Goal: Task Accomplishment & Management: Complete application form

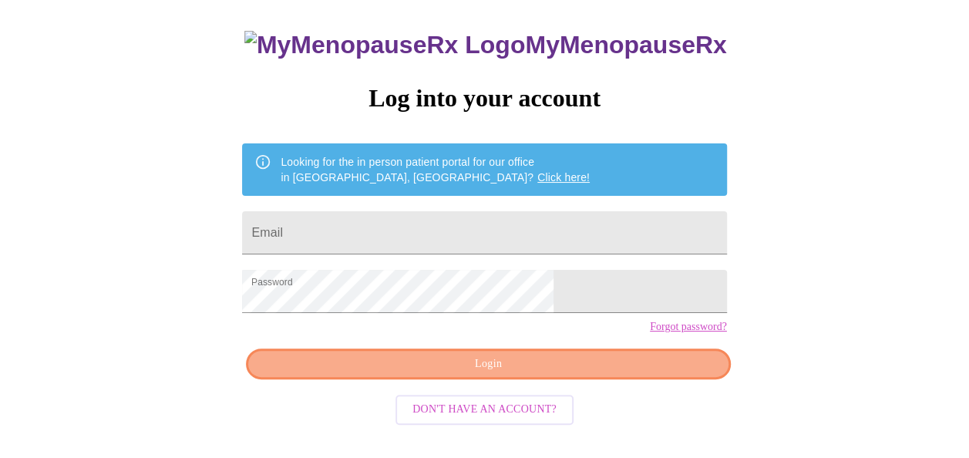
click at [578, 374] on span "Login" at bounding box center [488, 364] width 449 height 19
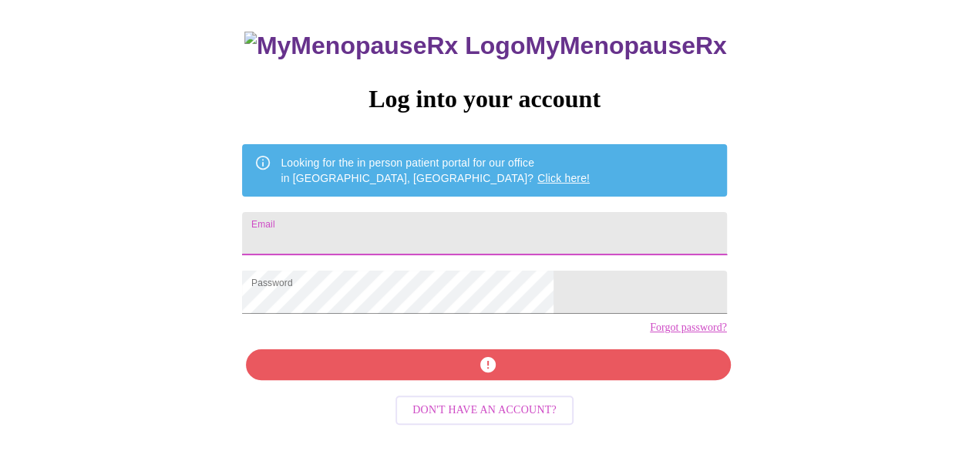
click at [408, 221] on input "Email" at bounding box center [484, 233] width 484 height 43
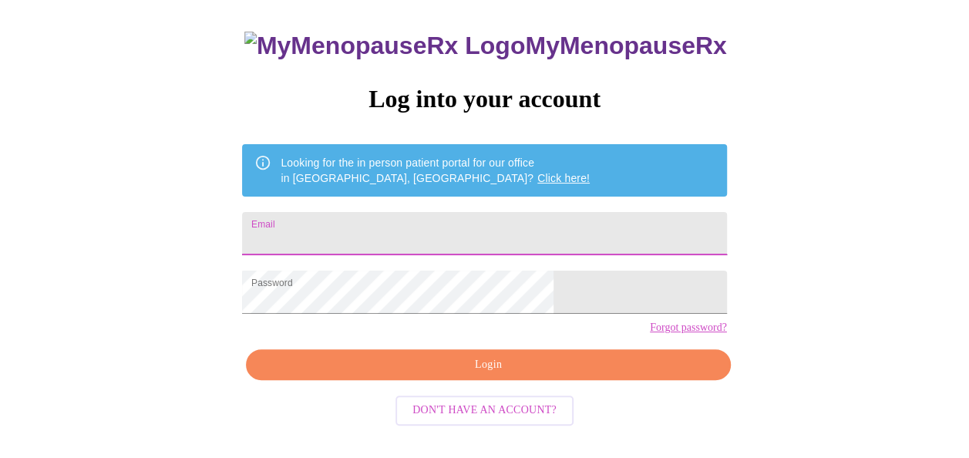
type input "mfry15@hotmail.com"
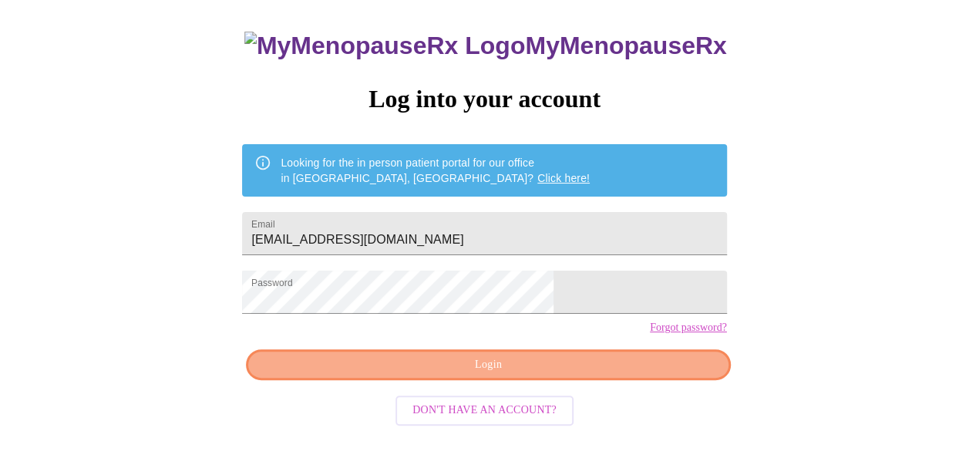
click at [639, 381] on button "Login" at bounding box center [488, 365] width 484 height 32
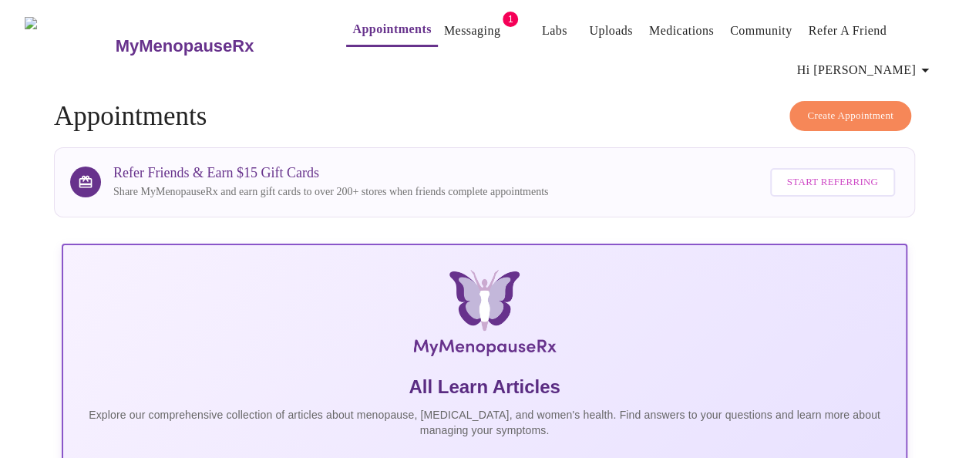
click at [444, 31] on link "Messaging" at bounding box center [472, 31] width 56 height 22
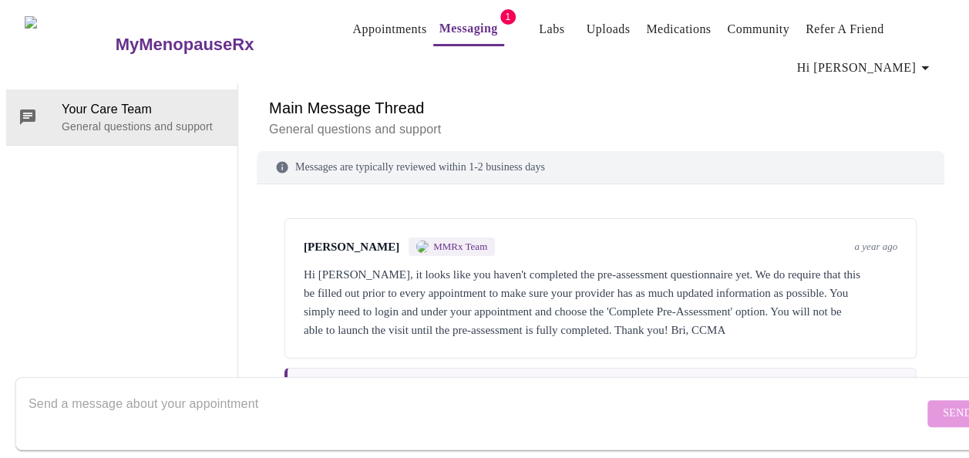
click at [353, 19] on link "Appointments" at bounding box center [389, 30] width 74 height 22
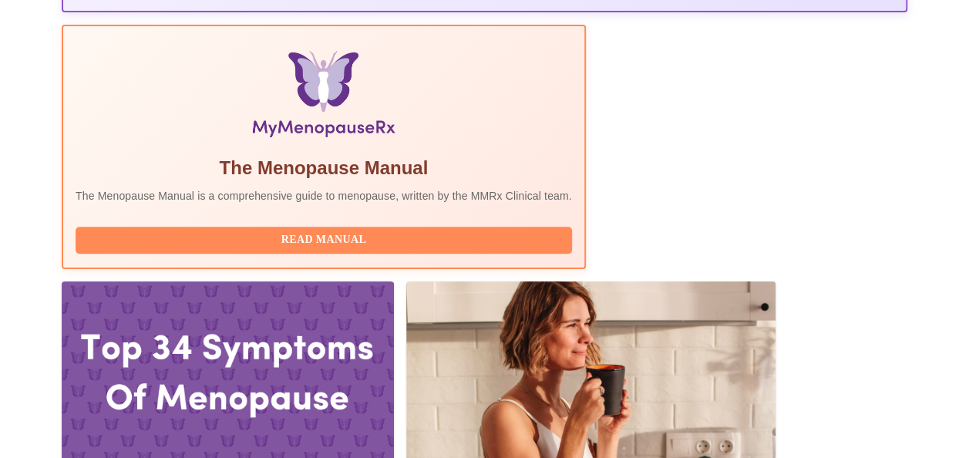
scroll to position [617, 0]
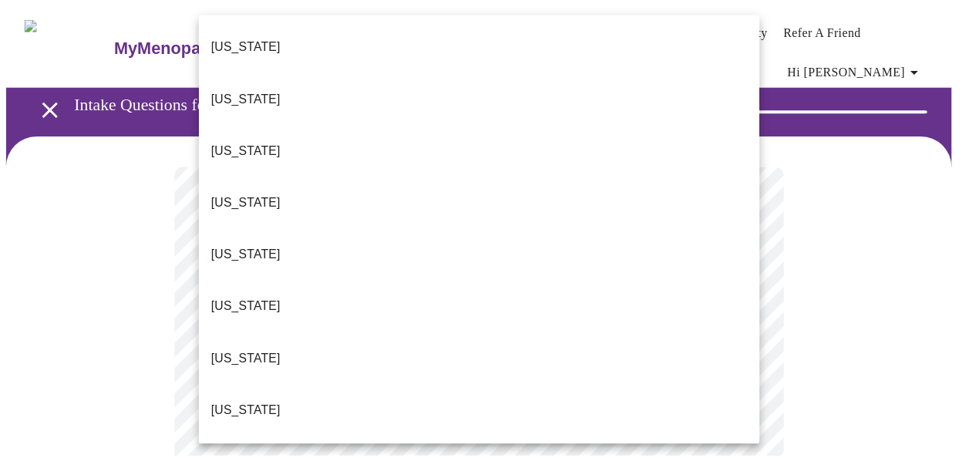
scroll to position [386, 0]
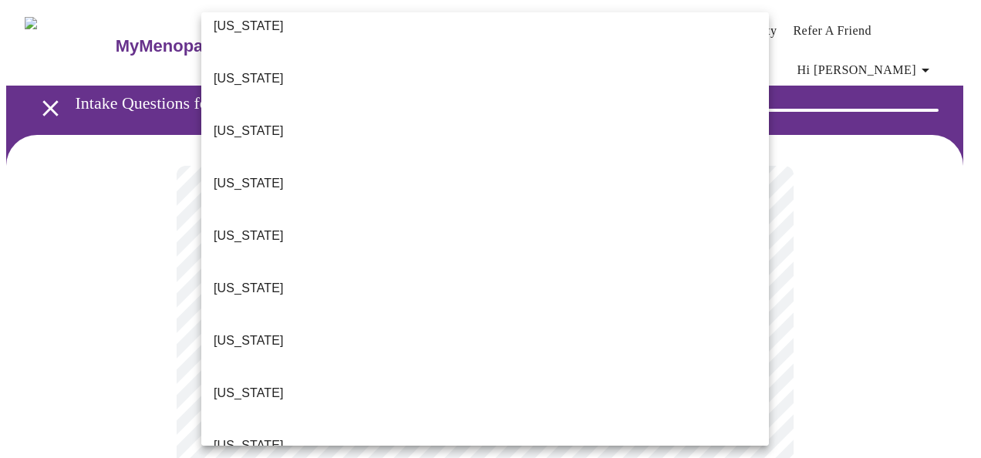
click at [372, 262] on li "Illinois" at bounding box center [485, 288] width 568 height 52
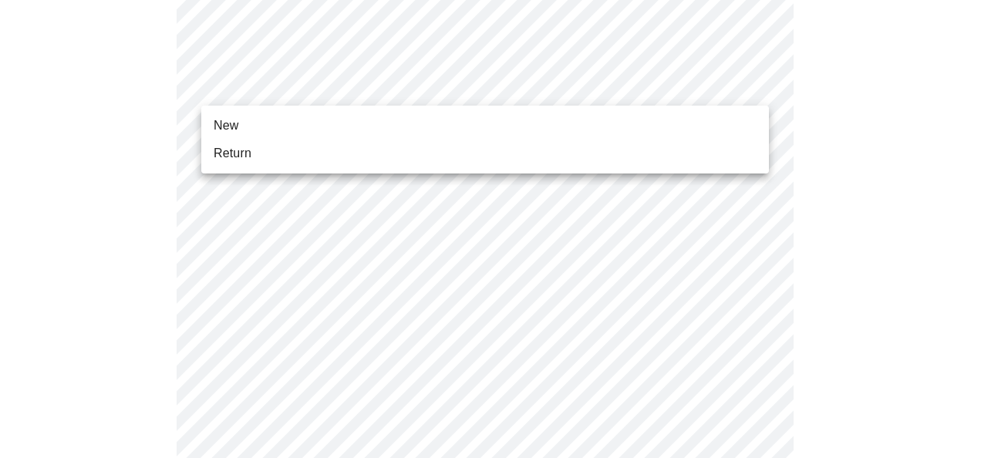
click at [381, 96] on body "MyMenopauseRx Appointments Messaging Labs Uploads Medications Community Refer a…" at bounding box center [490, 335] width 969 height 1428
click at [325, 164] on li "Return" at bounding box center [485, 154] width 568 height 28
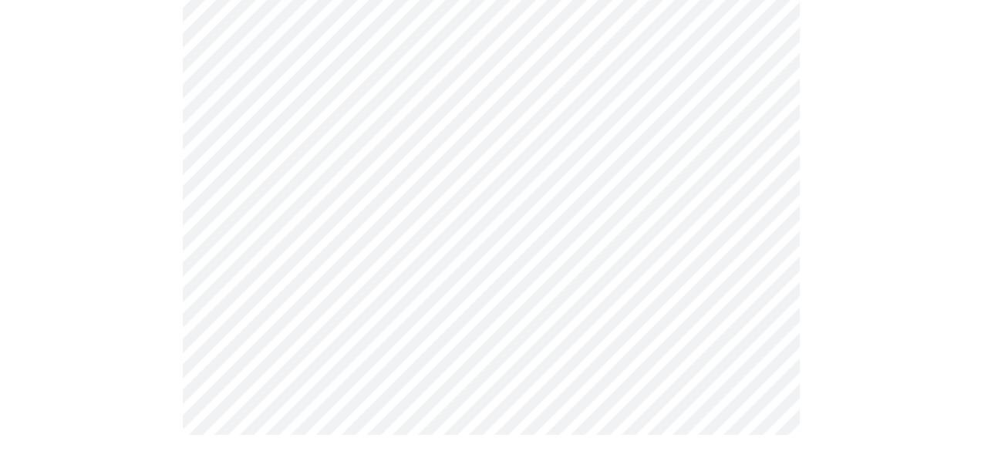
scroll to position [948, 0]
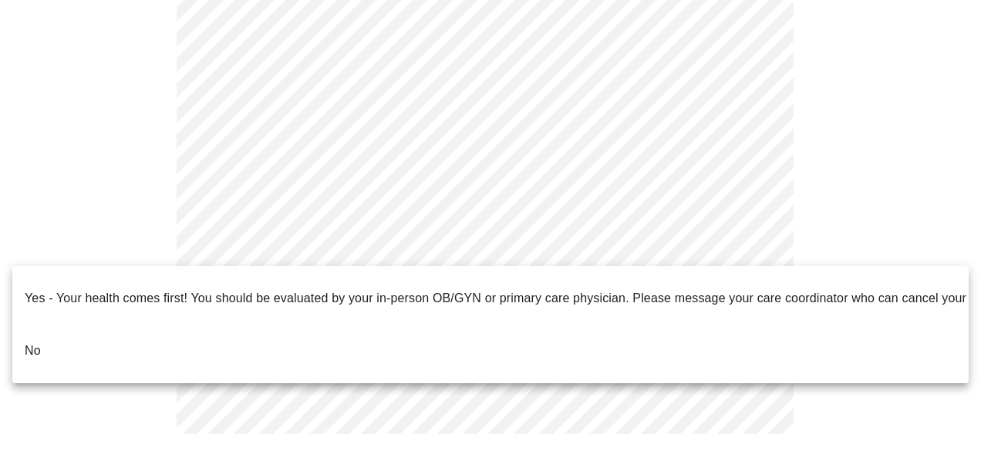
click at [49, 325] on li "No" at bounding box center [490, 351] width 956 height 52
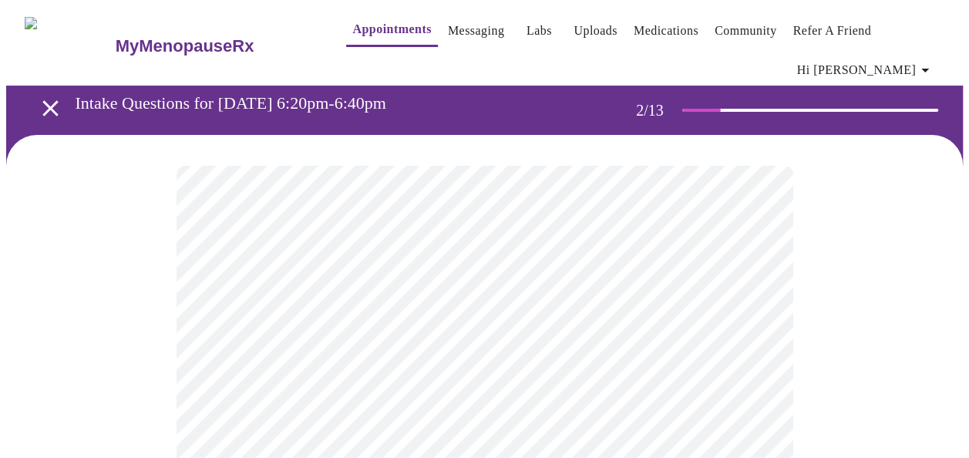
scroll to position [77, 0]
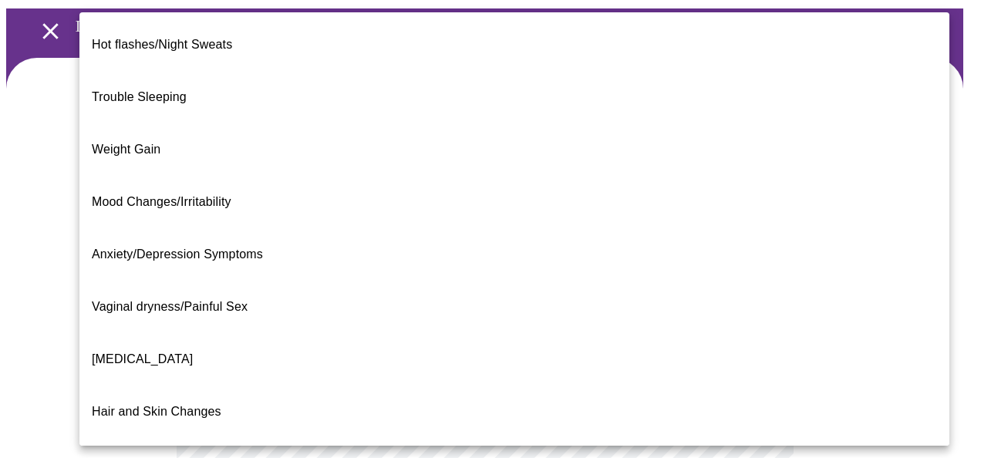
click at [626, 271] on body "MyMenopauseRx Appointments Messaging Labs Uploads Medications Community Refer a…" at bounding box center [490, 403] width 969 height 948
click at [361, 228] on li "Anxiety/Depression Symptoms" at bounding box center [514, 254] width 870 height 52
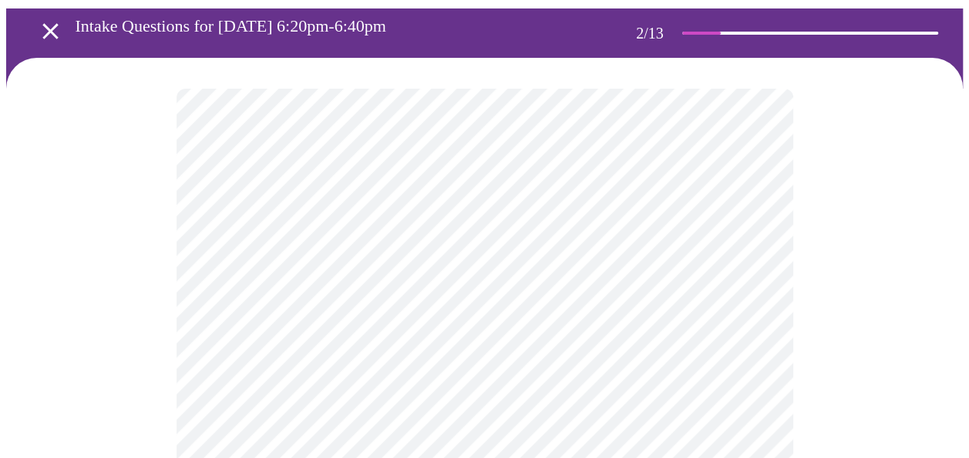
click at [514, 263] on body "MyMenopauseRx Appointments Messaging Labs Uploads Medications Community Refer a…" at bounding box center [484, 398] width 957 height 939
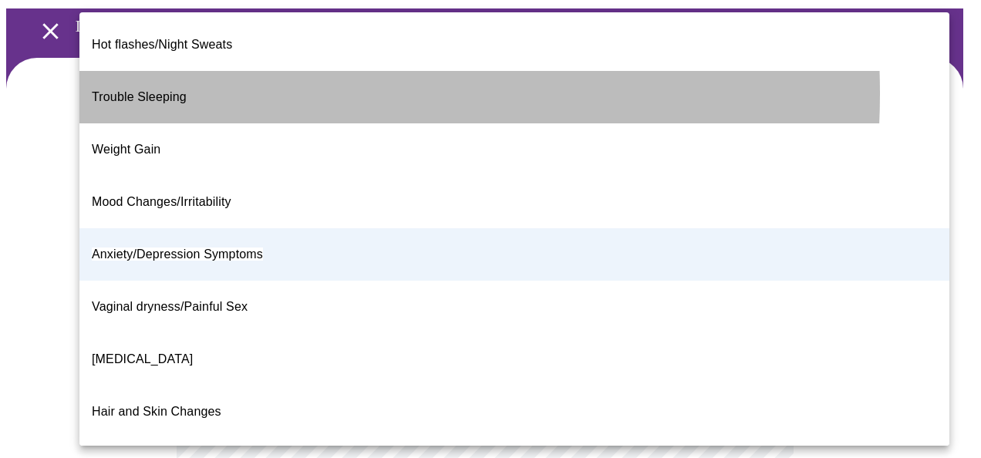
click at [241, 81] on li "Trouble Sleeping" at bounding box center [514, 97] width 870 height 52
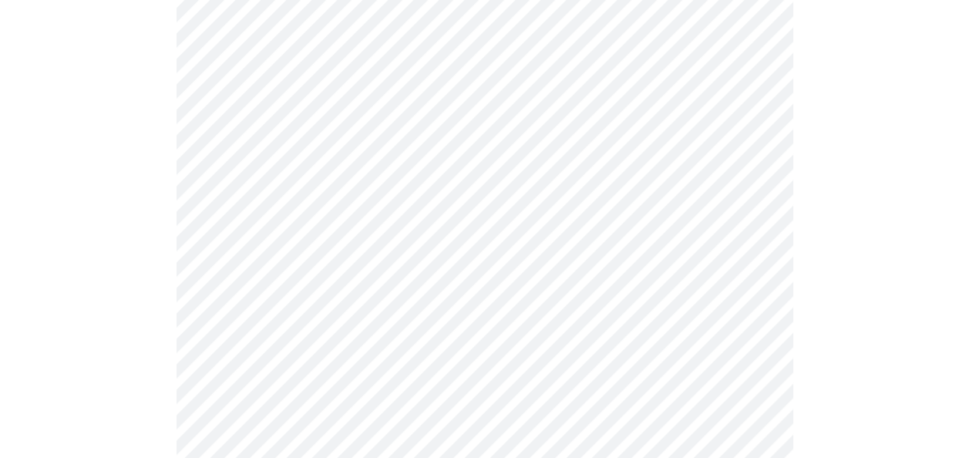
scroll to position [308, 0]
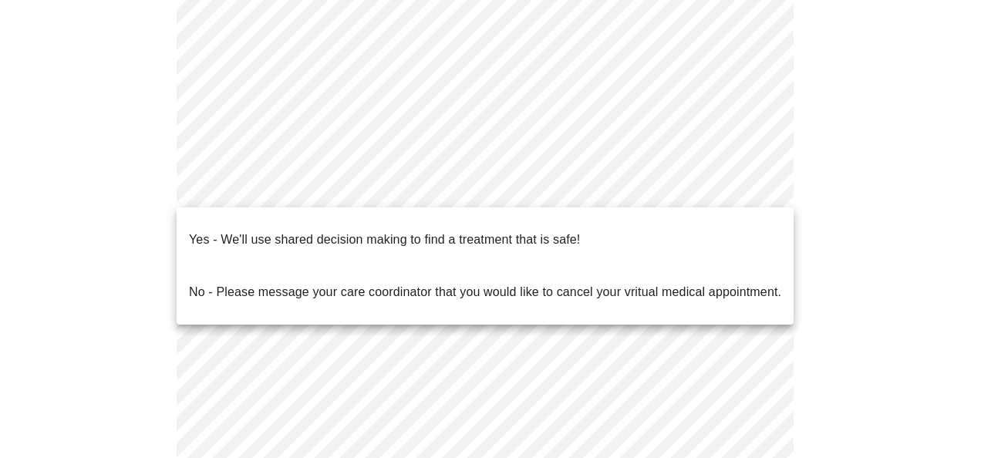
click at [440, 190] on body "MyMenopauseRx Appointments Messaging Labs Uploads Medications Community Refer a…" at bounding box center [490, 167] width 969 height 939
click at [389, 231] on p "Yes - We'll use shared decision making to find a treatment that is safe!" at bounding box center [384, 240] width 391 height 19
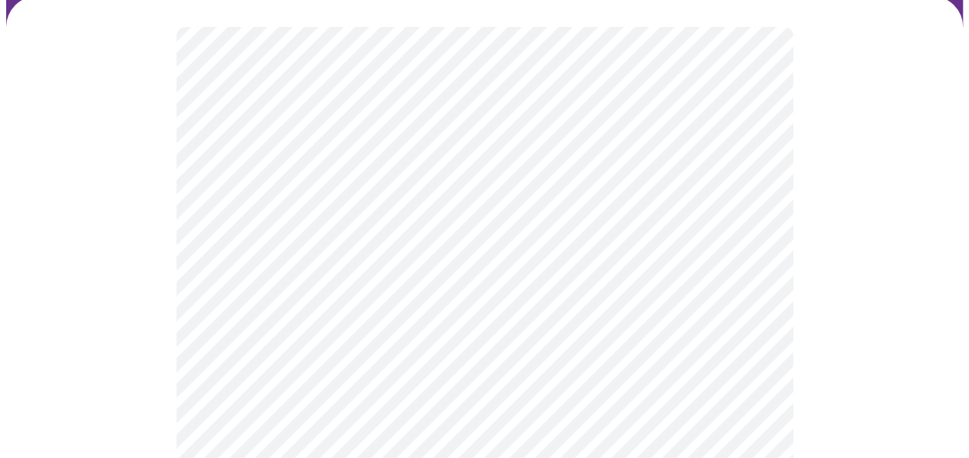
scroll to position [154, 0]
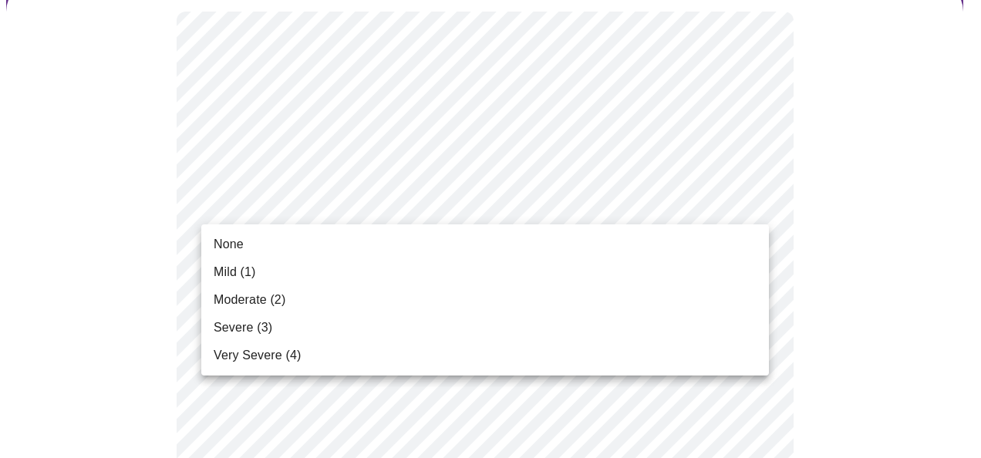
click at [358, 299] on li "Moderate (2)" at bounding box center [485, 300] width 568 height 28
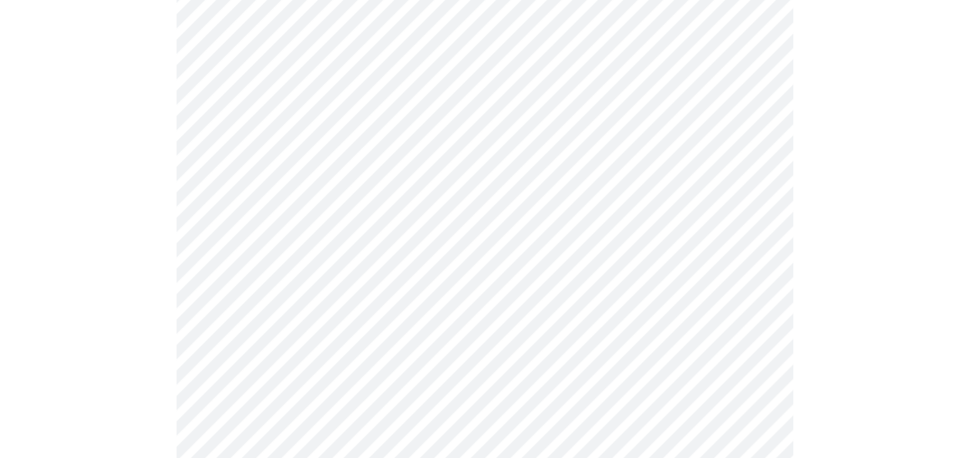
scroll to position [386, 0]
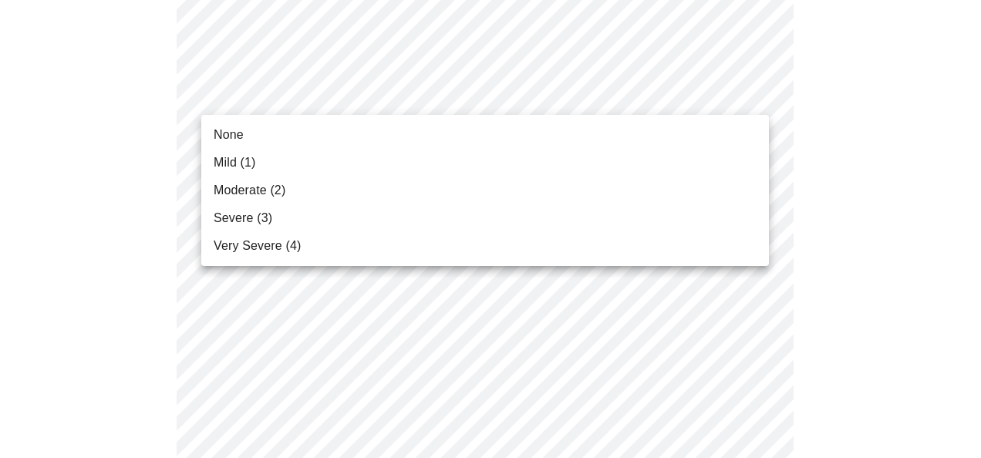
click at [320, 147] on li "None" at bounding box center [485, 135] width 568 height 28
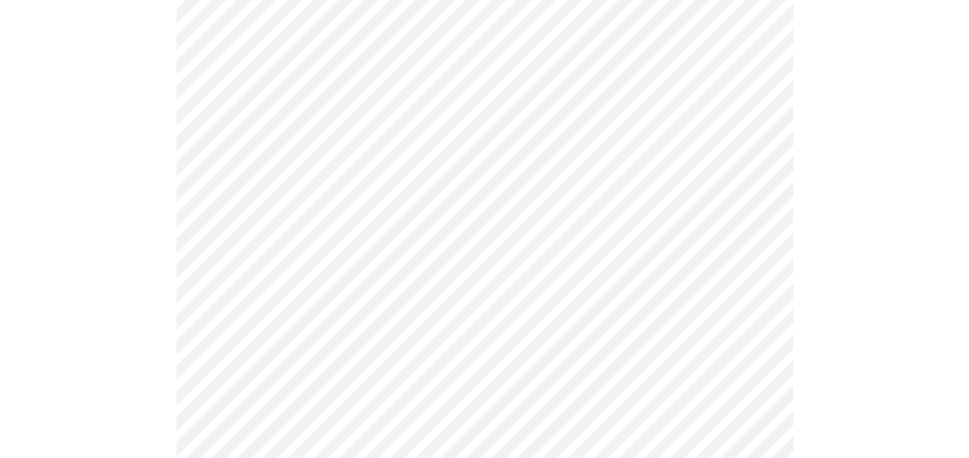
scroll to position [463, 0]
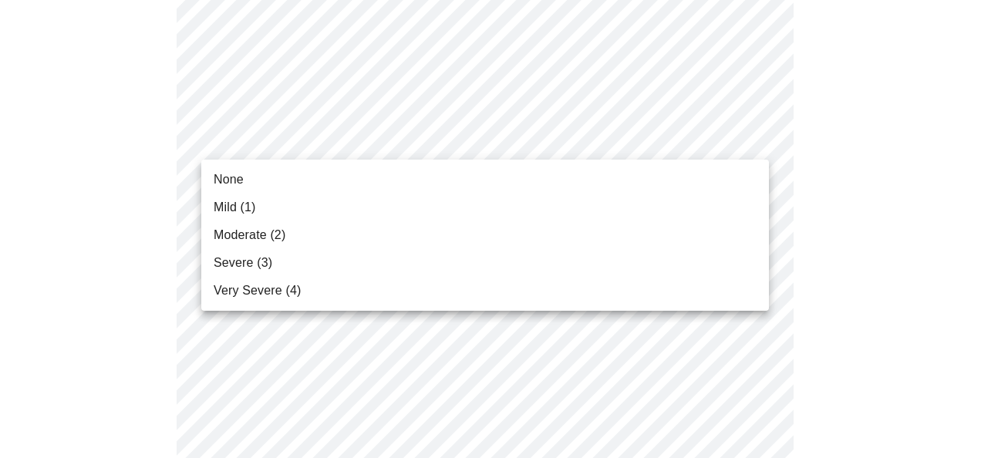
click at [322, 253] on li "Severe (3)" at bounding box center [485, 263] width 568 height 28
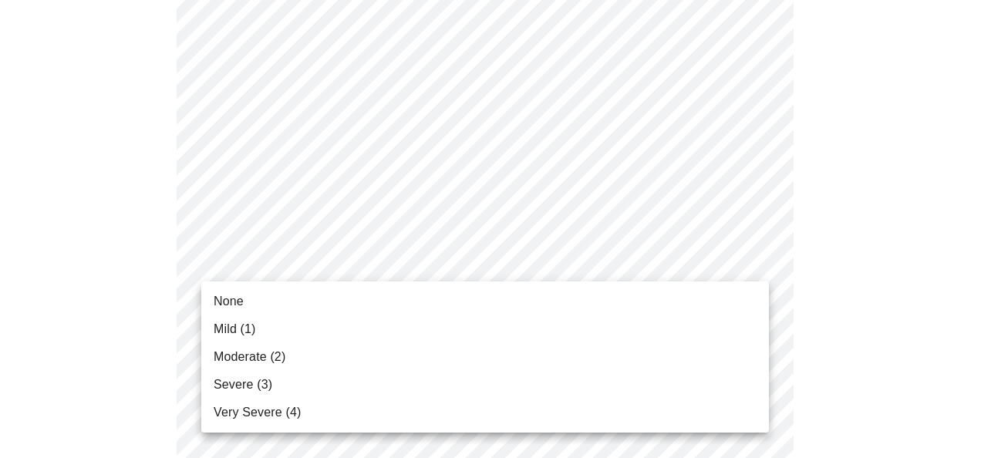
click at [285, 351] on span "Moderate (2)" at bounding box center [250, 357] width 72 height 19
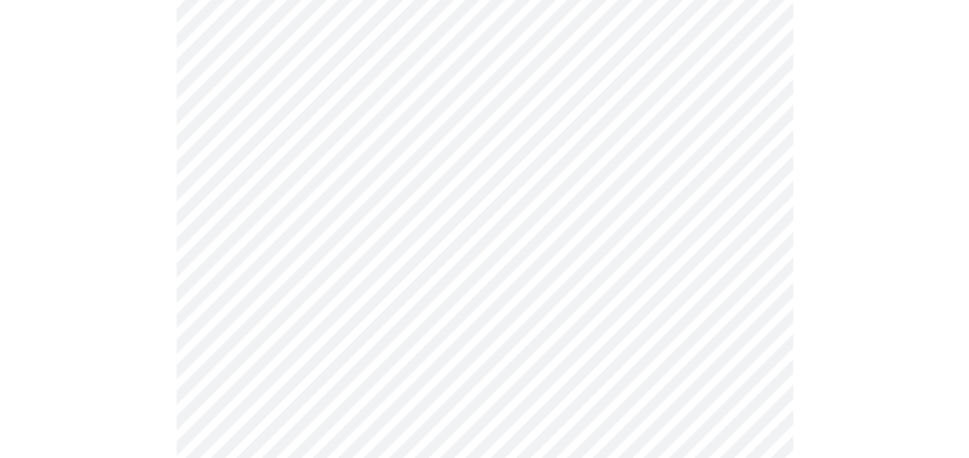
scroll to position [617, 0]
click at [376, 205] on body "MyMenopauseRx Appointments Messaging Labs Uploads Medications Community Refer a…" at bounding box center [490, 382] width 969 height 1987
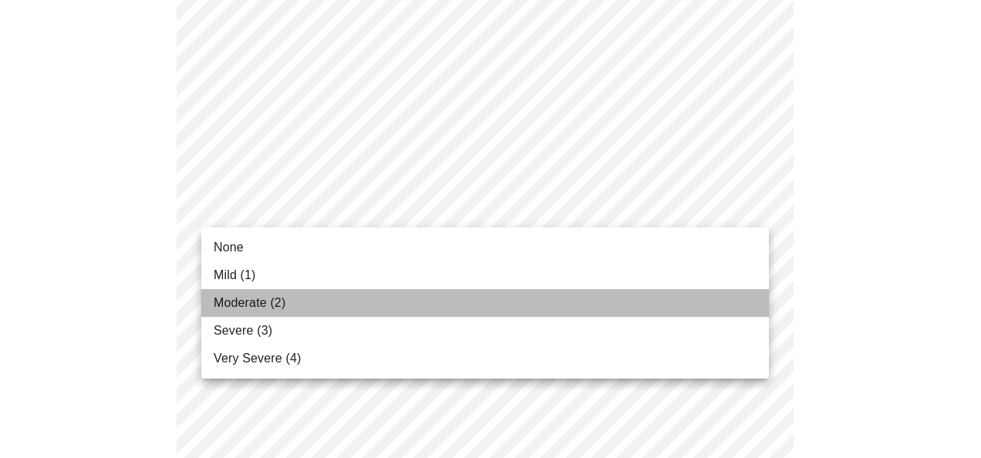
click at [313, 298] on li "Moderate (2)" at bounding box center [485, 303] width 568 height 28
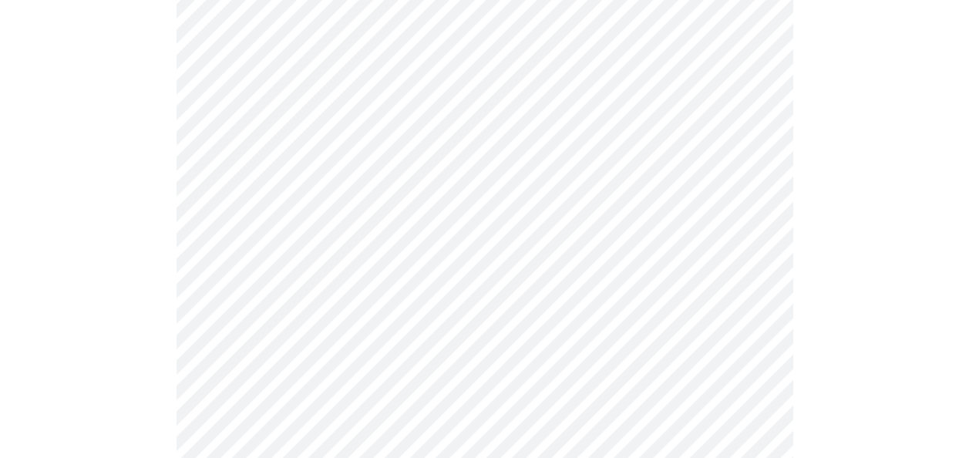
scroll to position [771, 0]
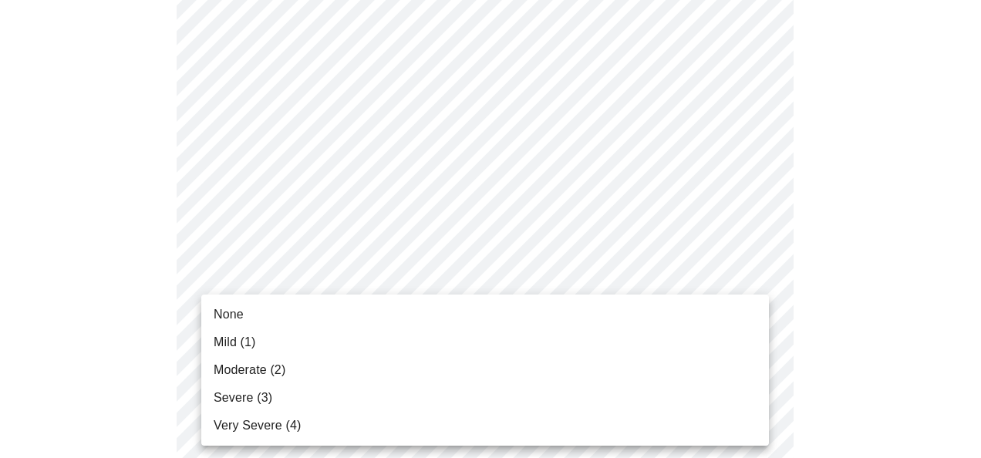
click at [315, 298] on body "MyMenopauseRx Appointments Messaging Labs Uploads Medications Community Refer a…" at bounding box center [490, 217] width 969 height 1965
click at [294, 396] on li "Severe (3)" at bounding box center [485, 398] width 568 height 28
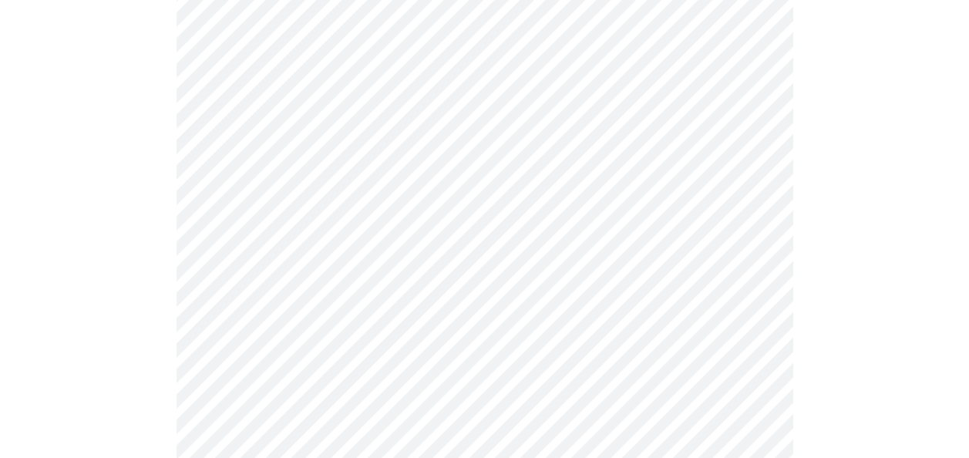
scroll to position [925, 0]
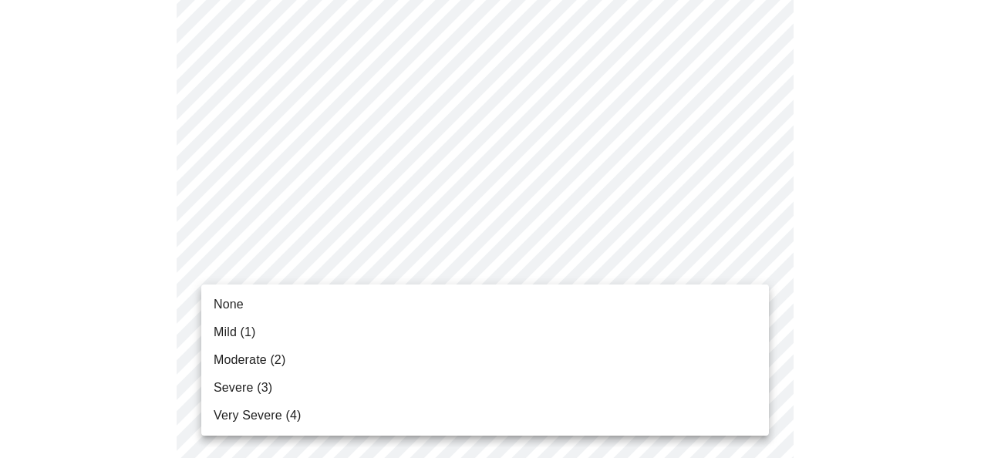
click at [369, 270] on body "MyMenopauseRx Appointments Messaging Labs Uploads Medications Community Refer a…" at bounding box center [490, 53] width 969 height 1944
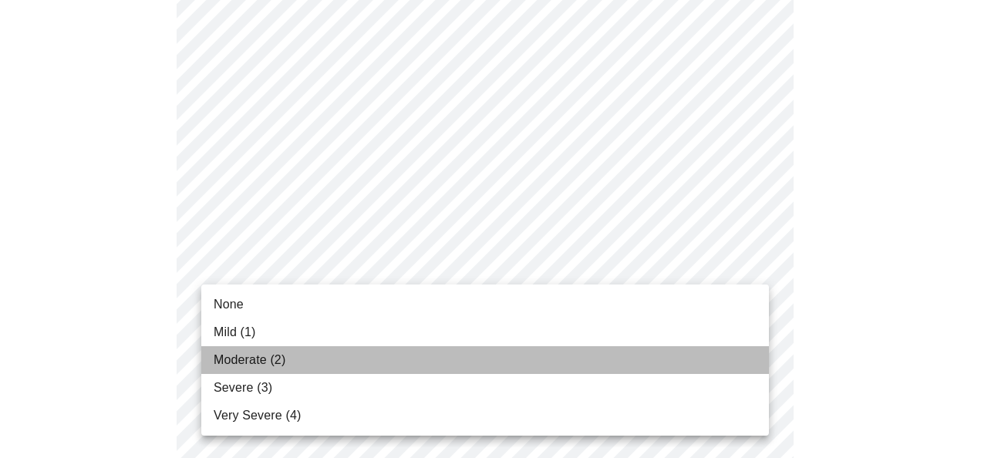
click at [310, 358] on li "Moderate (2)" at bounding box center [485, 360] width 568 height 28
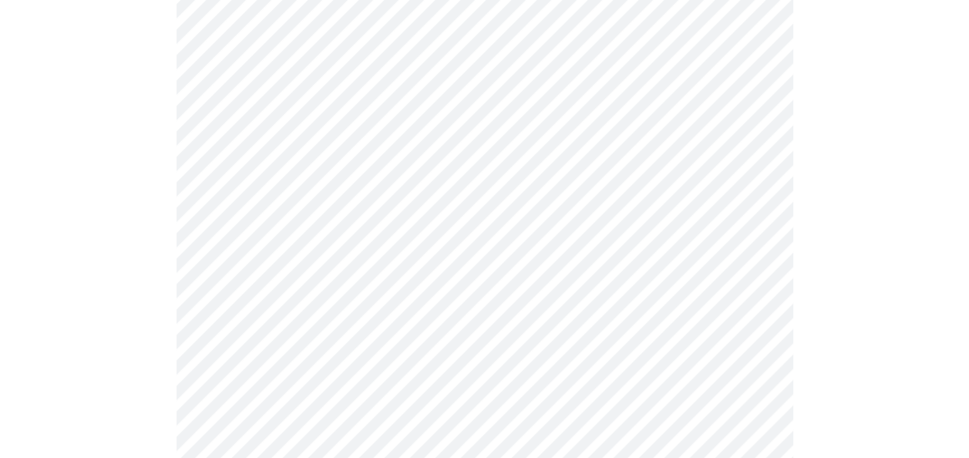
scroll to position [1003, 0]
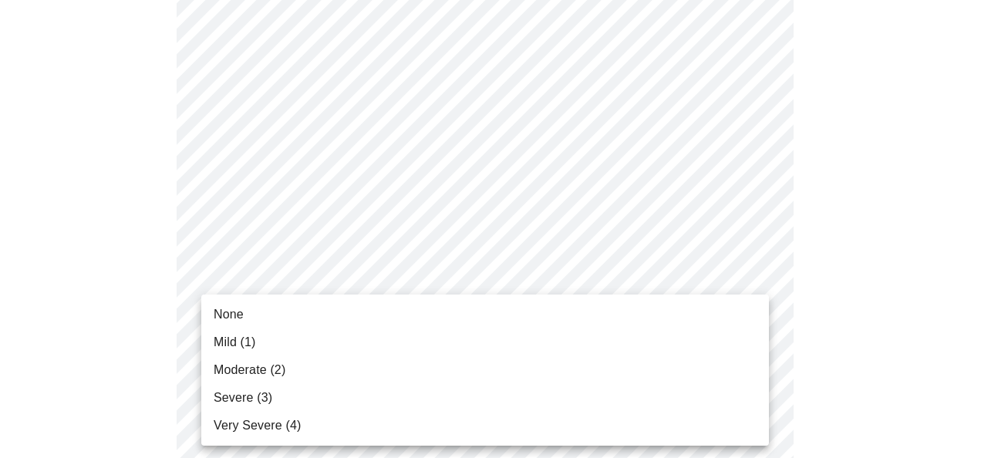
click at [299, 369] on li "Moderate (2)" at bounding box center [485, 370] width 568 height 28
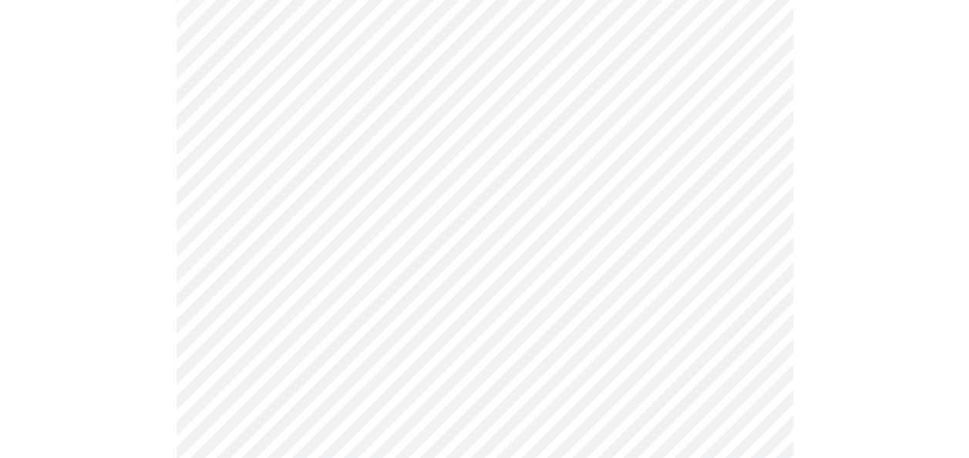
scroll to position [1157, 0]
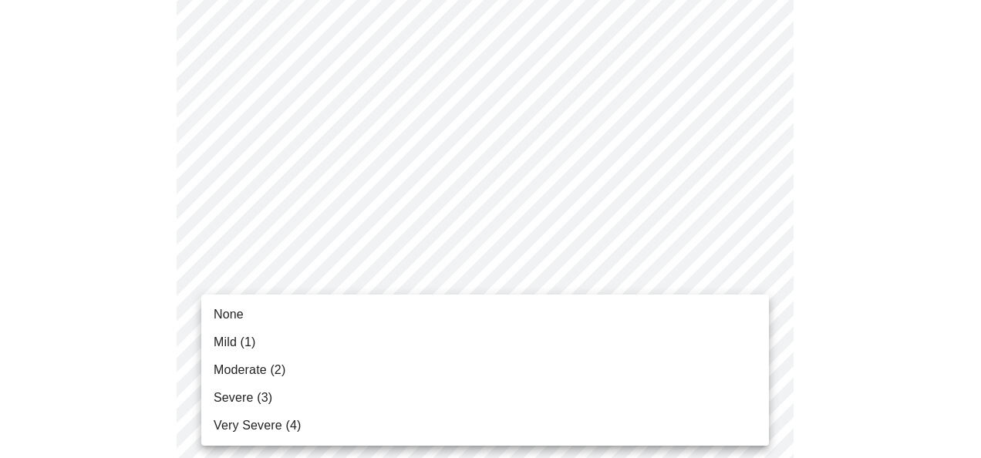
click at [305, 386] on li "Severe (3)" at bounding box center [485, 398] width 568 height 28
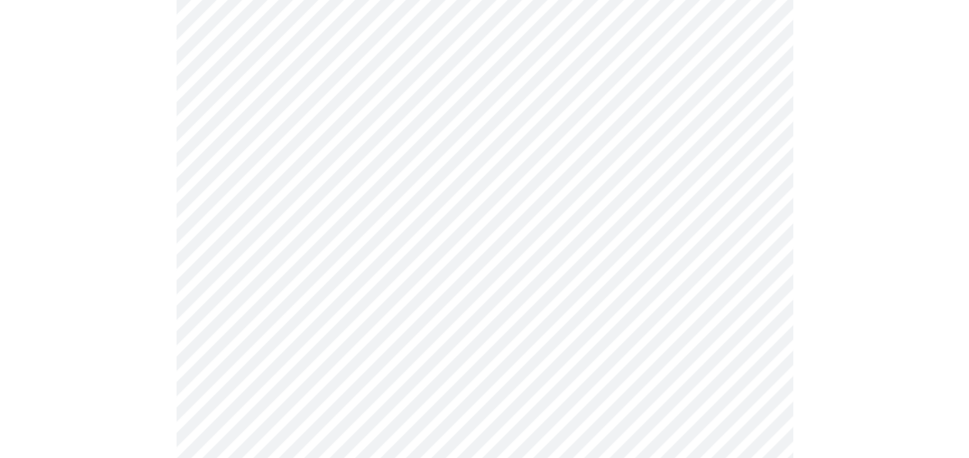
scroll to position [1234, 0]
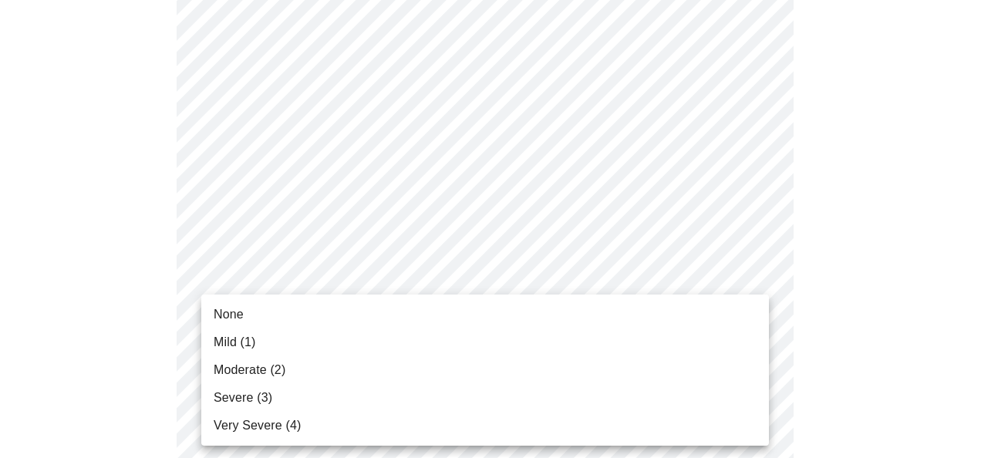
click at [324, 425] on li "Very Severe (4)" at bounding box center [485, 426] width 568 height 28
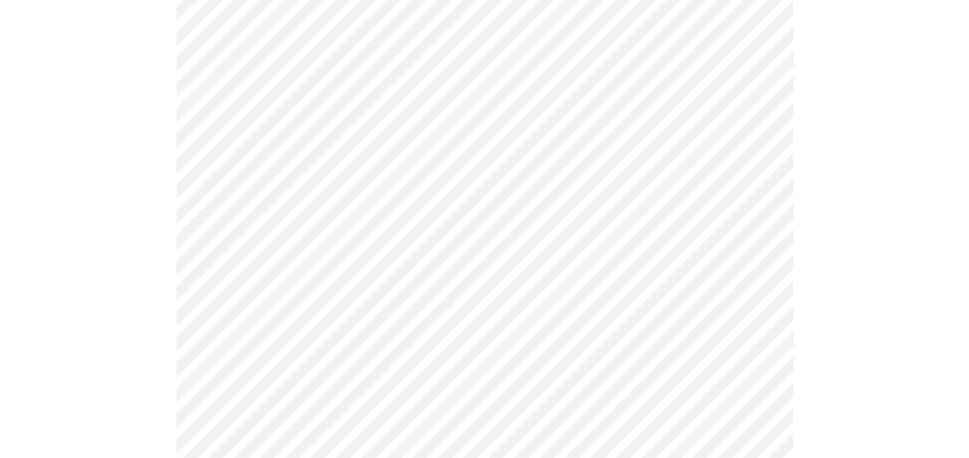
scroll to position [617, 0]
click at [355, 314] on body "MyMenopauseRx Appointments Messaging Labs Uploads Medications Community Refer a…" at bounding box center [490, 317] width 969 height 1857
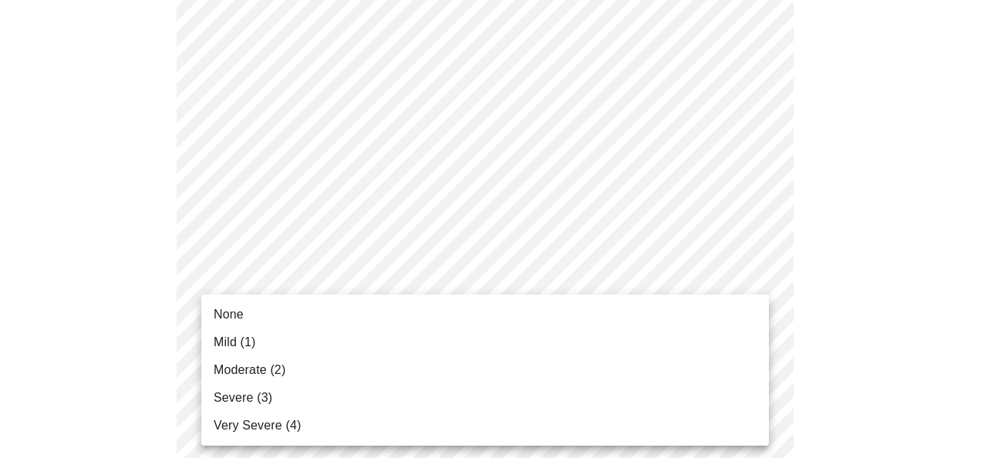
click at [334, 361] on li "Moderate (2)" at bounding box center [485, 370] width 568 height 28
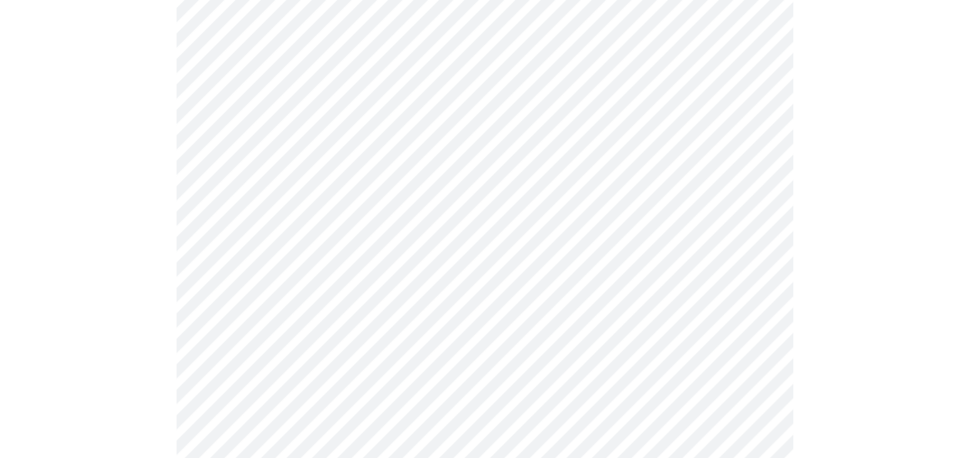
scroll to position [694, 0]
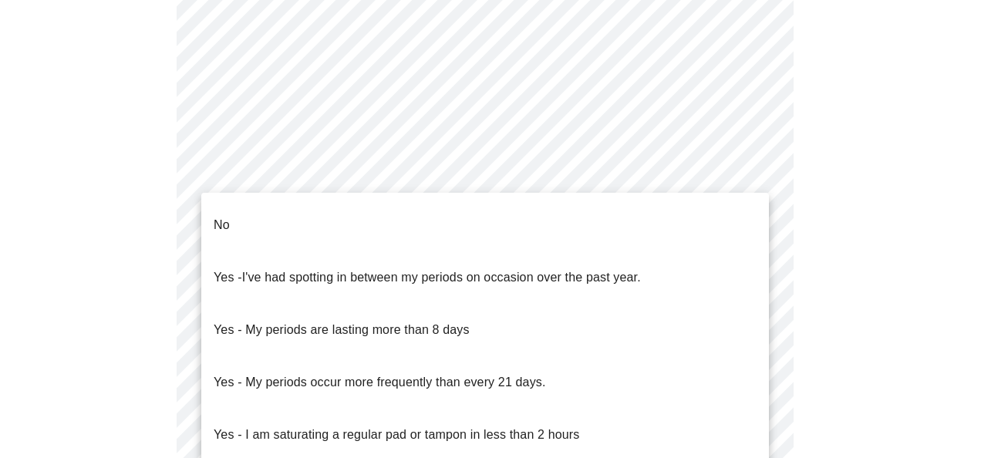
click at [372, 218] on body "MyMenopauseRx Appointments Messaging Labs Uploads Medications Community Refer a…" at bounding box center [490, 52] width 969 height 1480
click at [386, 230] on li "No" at bounding box center [485, 225] width 568 height 52
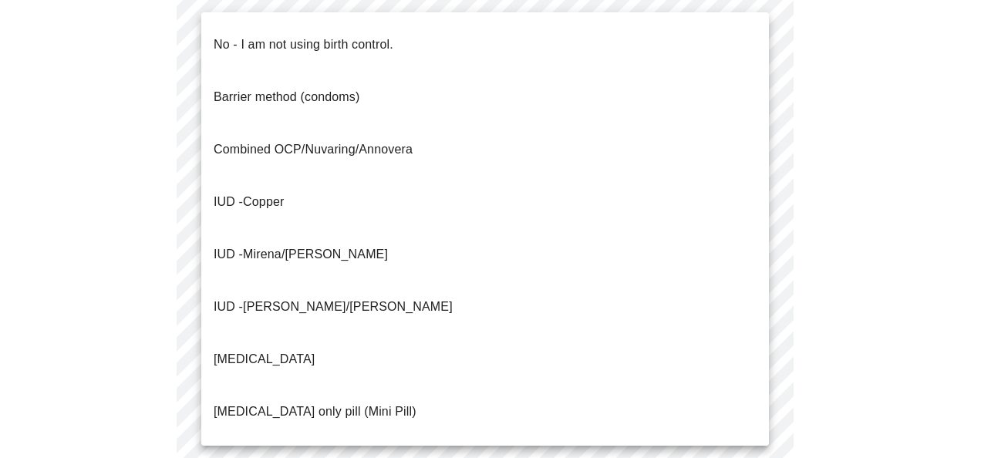
click at [408, 325] on body "MyMenopauseRx Appointments Messaging Labs Uploads Medications Community Refer a…" at bounding box center [490, 47] width 969 height 1471
click at [353, 35] on p "No - I am not using birth control." at bounding box center [304, 44] width 180 height 19
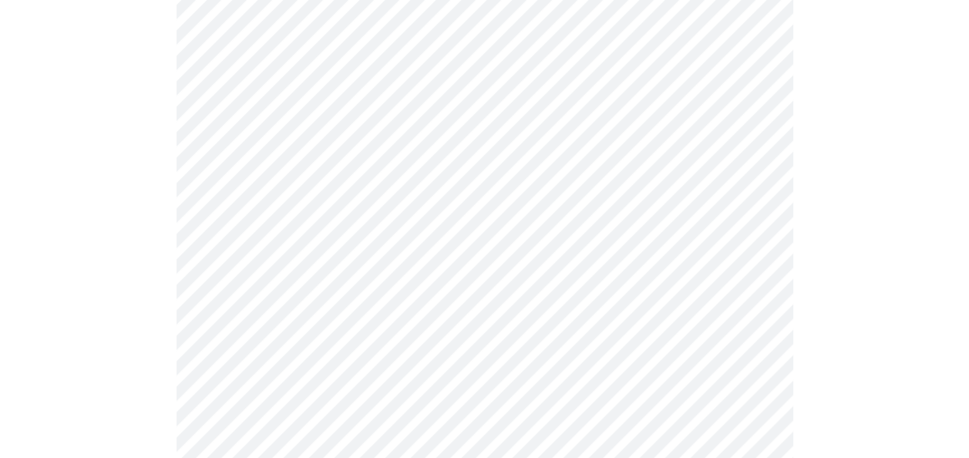
scroll to position [848, 0]
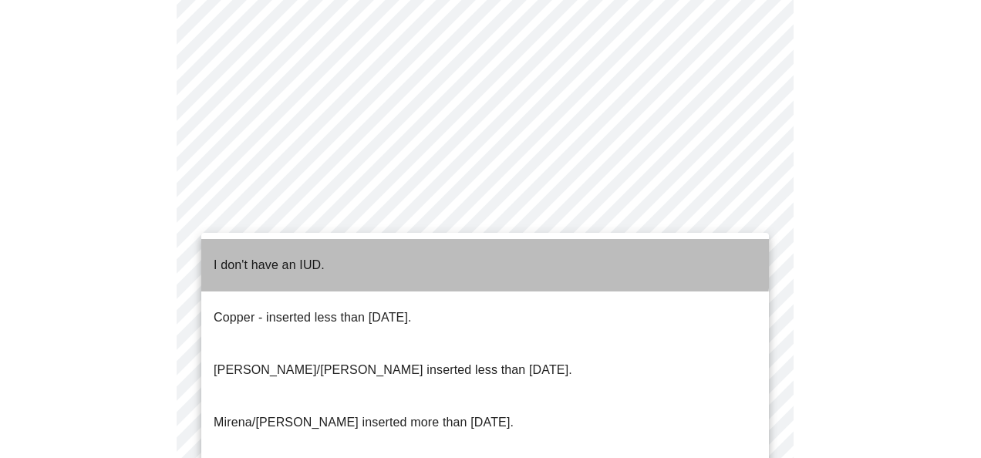
click at [433, 256] on li "I don't have an IUD." at bounding box center [485, 265] width 568 height 52
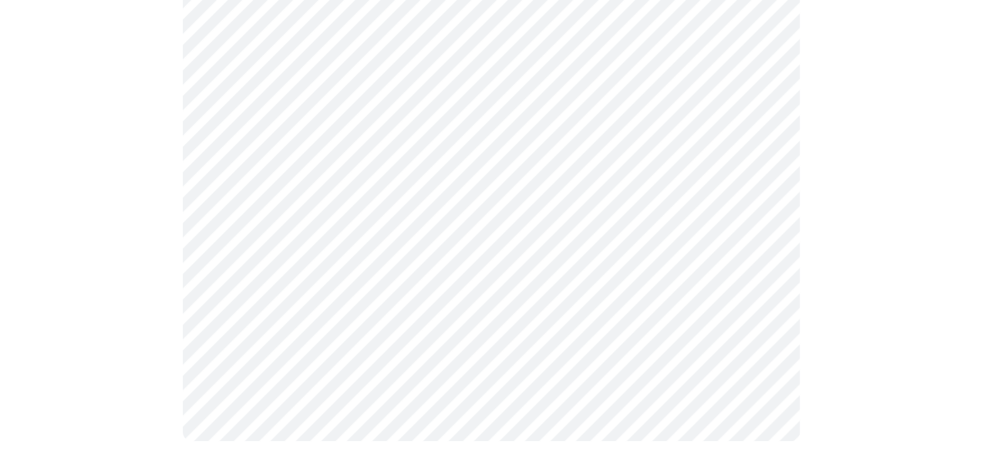
scroll to position [993, 0]
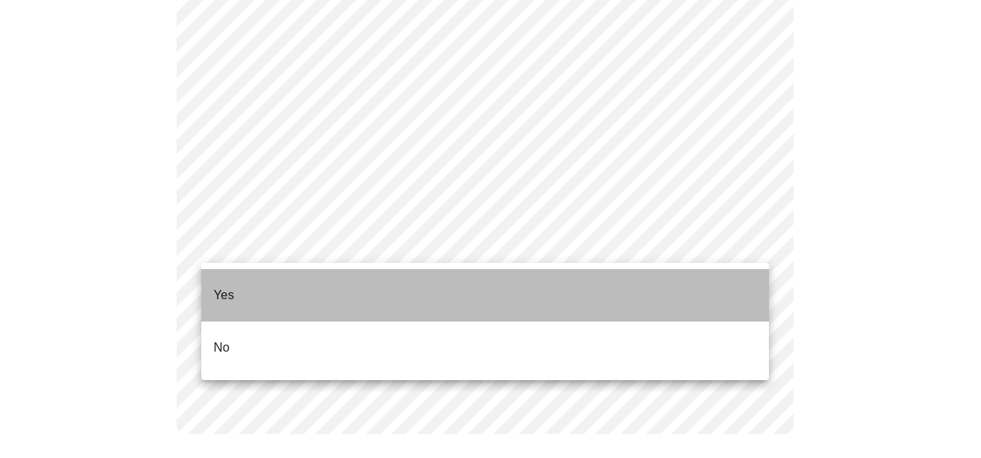
click at [390, 295] on li "Yes" at bounding box center [485, 295] width 568 height 52
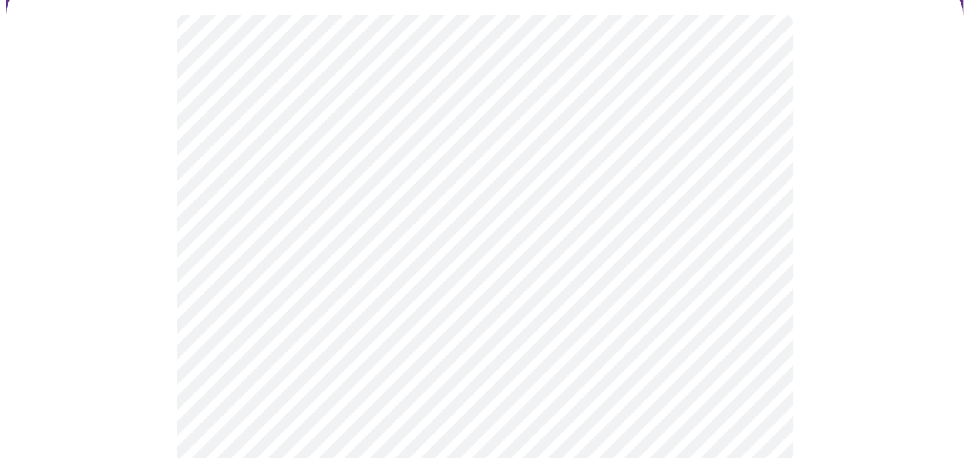
scroll to position [154, 0]
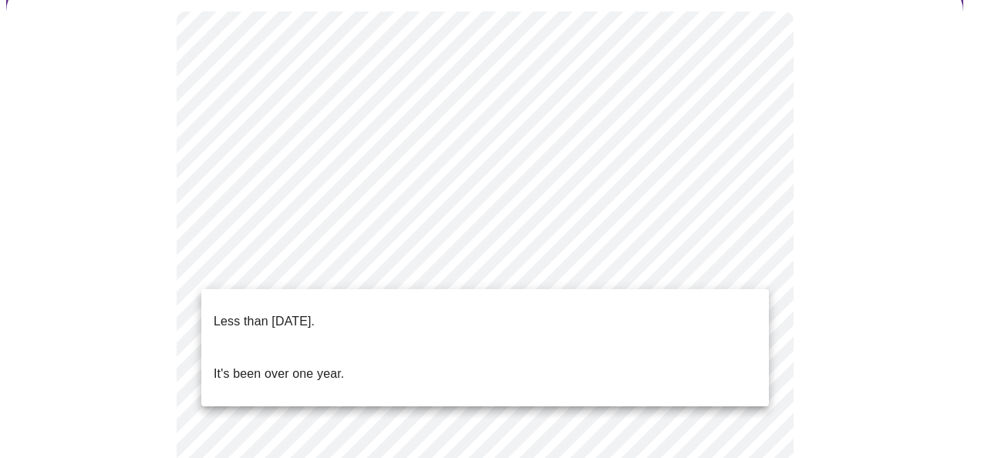
click at [639, 279] on body "MyMenopauseRx Appointments Messaging Labs Uploads Medications Community Refer a…" at bounding box center [490, 437] width 969 height 1171
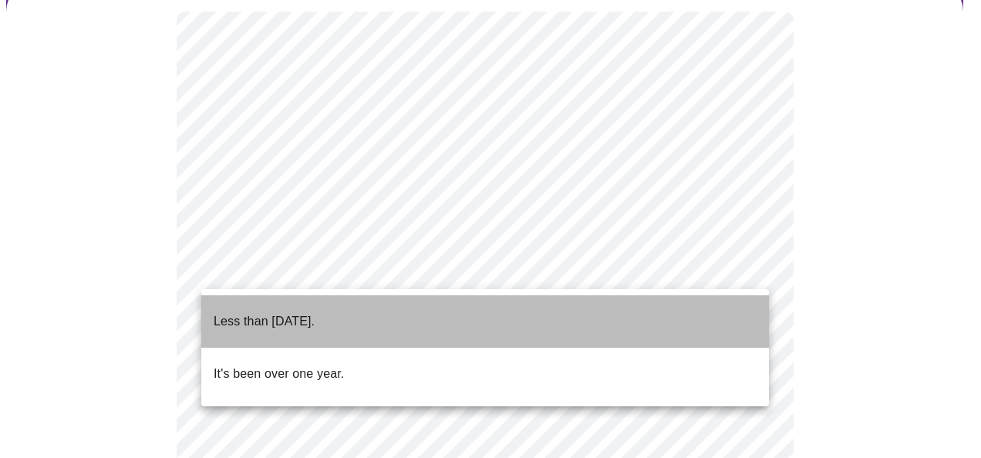
click at [571, 321] on li "Less than one year ago." at bounding box center [485, 321] width 568 height 52
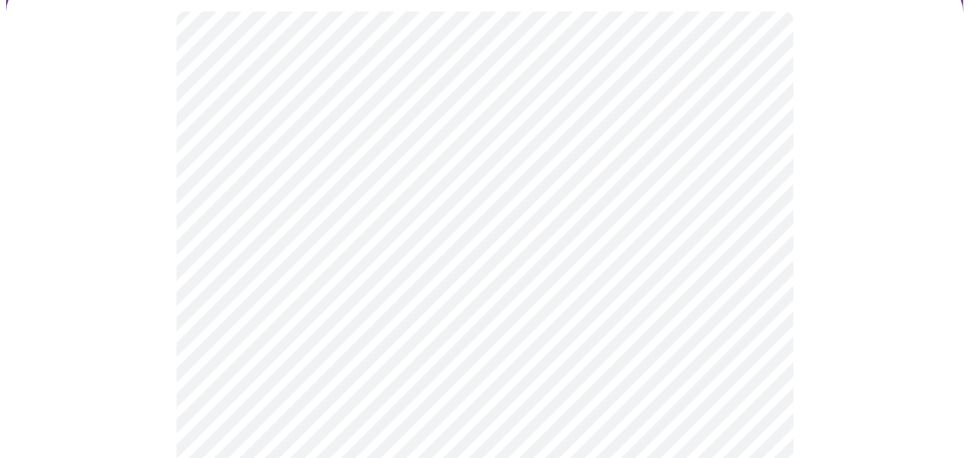
scroll to position [308, 0]
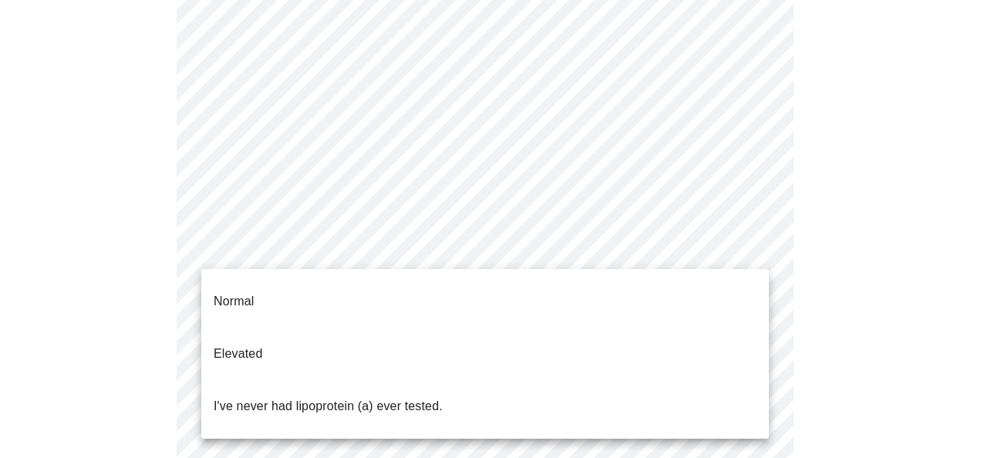
click at [570, 255] on body "MyMenopauseRx Appointments Messaging Labs Uploads Medications Community Refer a…" at bounding box center [490, 278] width 969 height 1161
click at [529, 380] on li "I've never had lipoprotein (a) ever tested." at bounding box center [485, 406] width 568 height 52
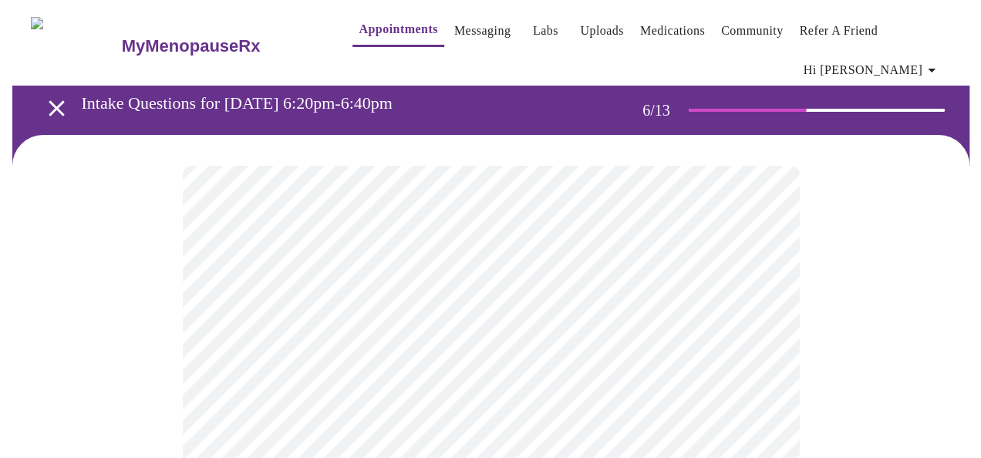
scroll to position [154, 0]
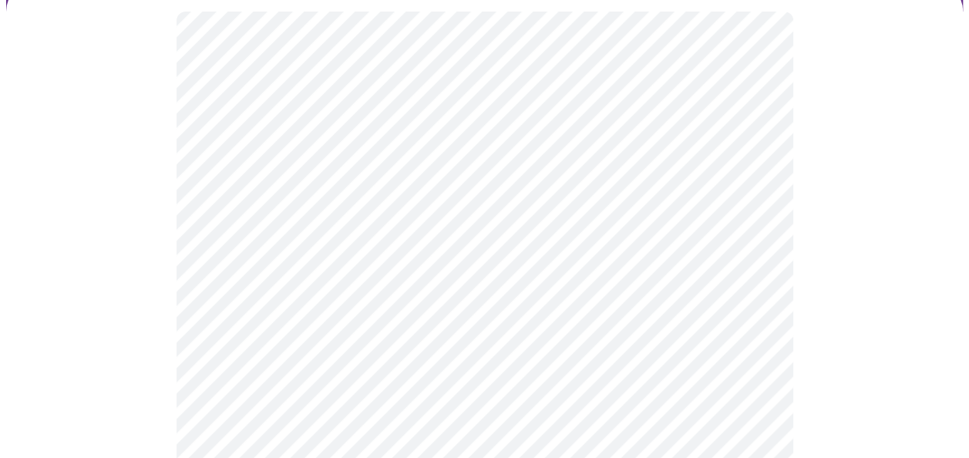
click at [410, 321] on body "MyMenopauseRx Appointments Messaging Labs Uploads Medications Community Refer a…" at bounding box center [484, 263] width 957 height 823
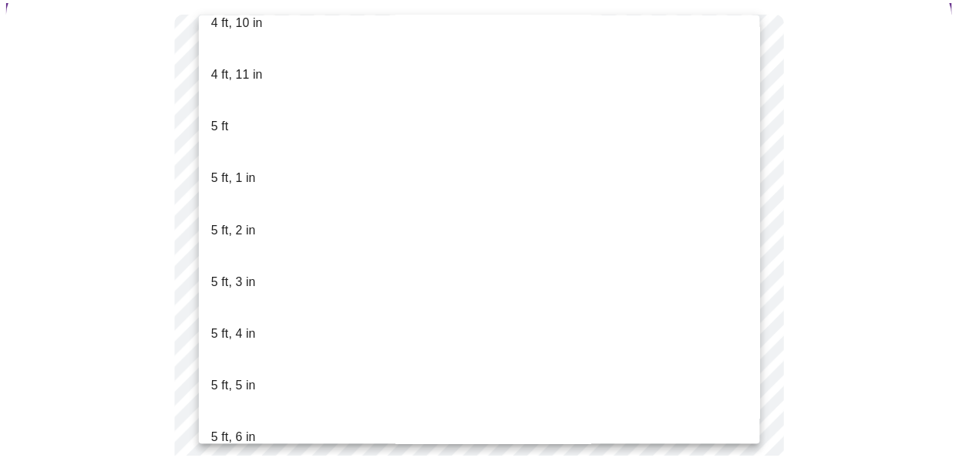
scroll to position [1157, 0]
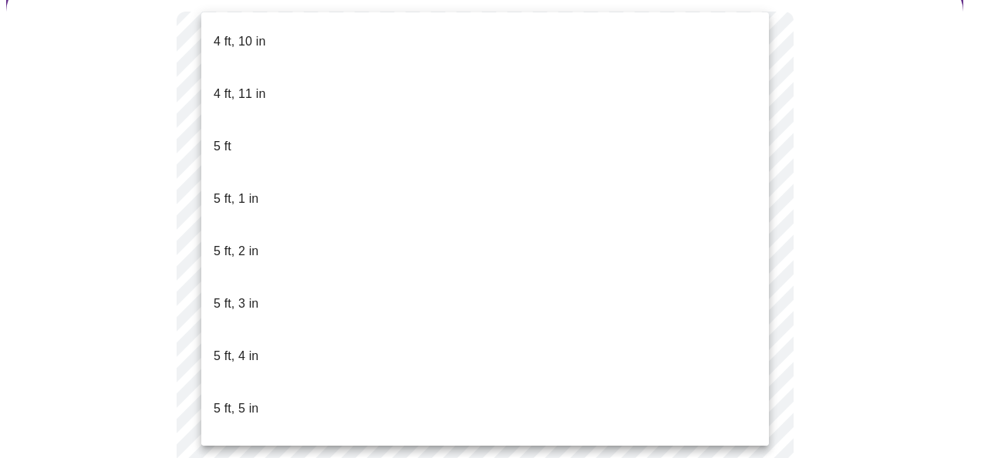
click at [248, 440] on span "5 ft, 6 in" at bounding box center [236, 461] width 45 height 43
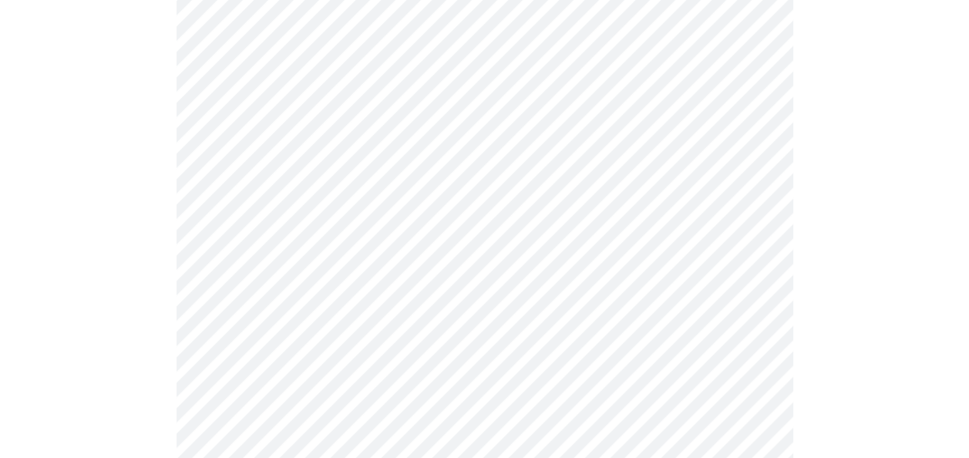
scroll to position [4010, 0]
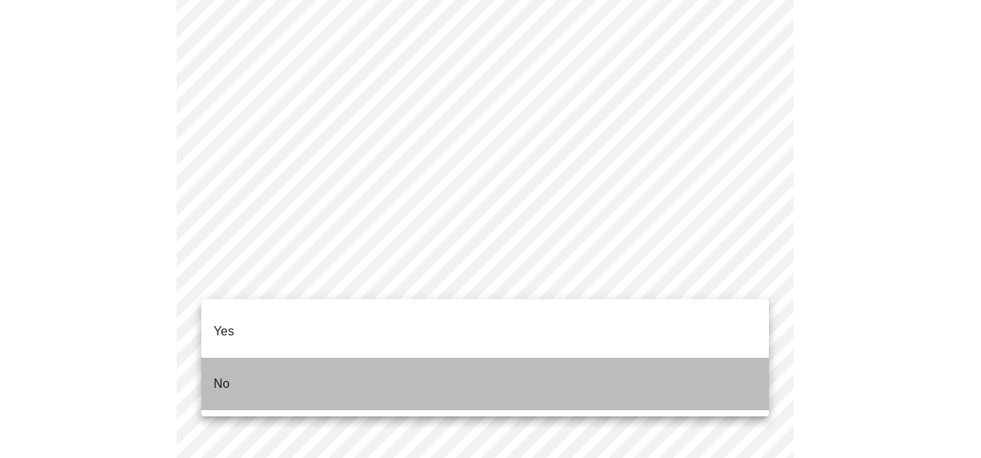
click at [242, 364] on li "No" at bounding box center [485, 384] width 568 height 52
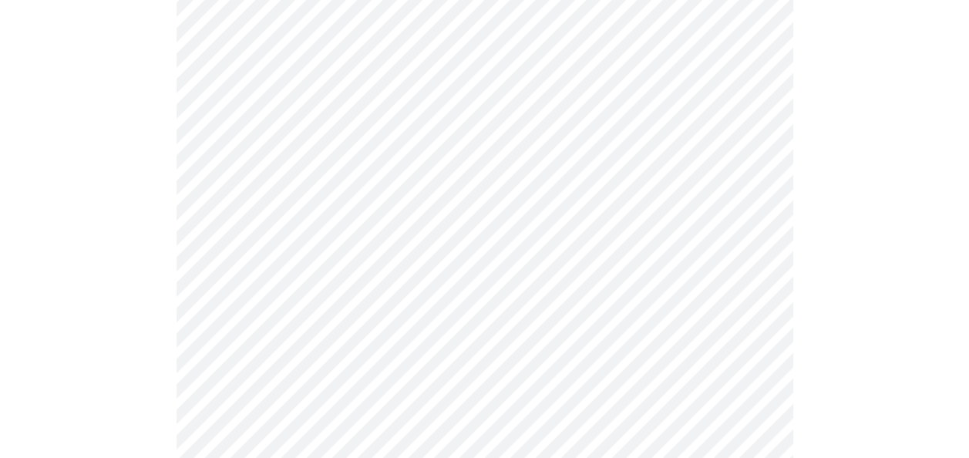
scroll to position [1149, 0]
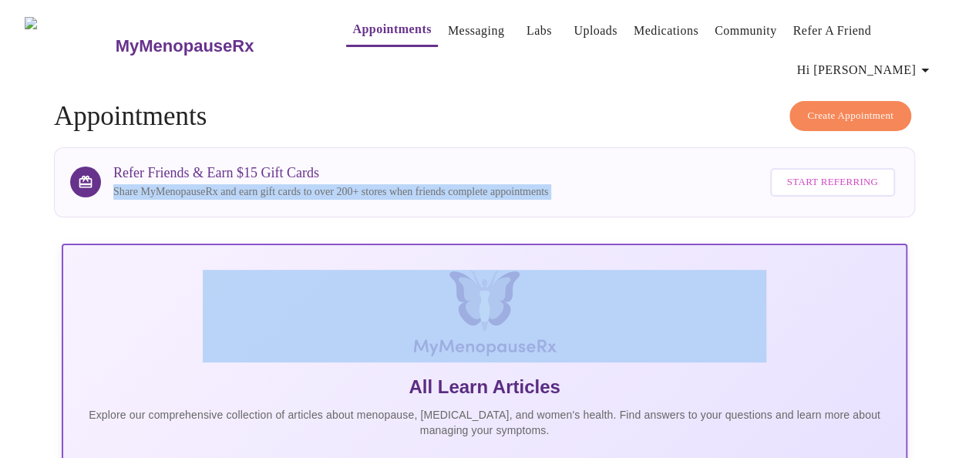
drag, startPoint x: 0, startPoint y: 0, endPoint x: 666, endPoint y: 136, distance: 679.3
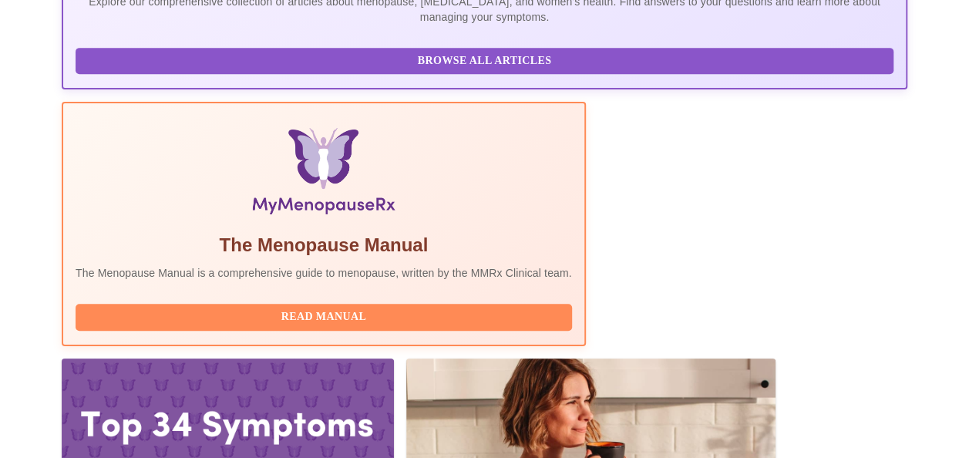
scroll to position [627, 0]
